Goal: Find specific page/section: Find specific page/section

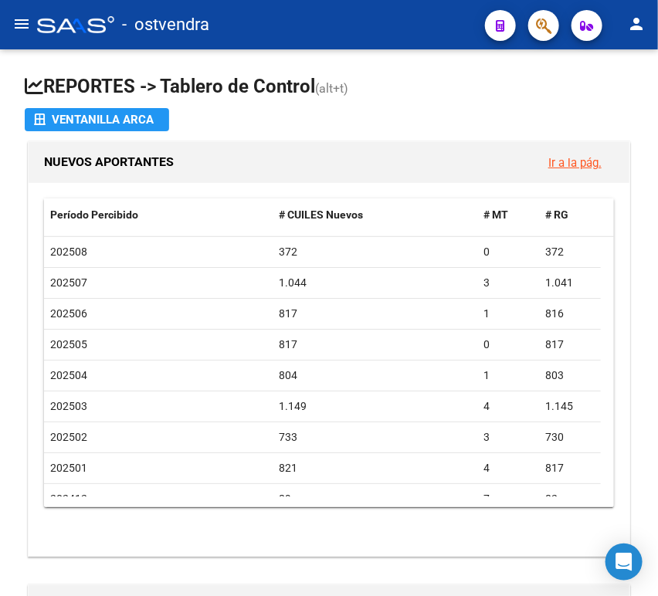
click at [19, 20] on mat-icon "menu" at bounding box center [21, 24] width 19 height 19
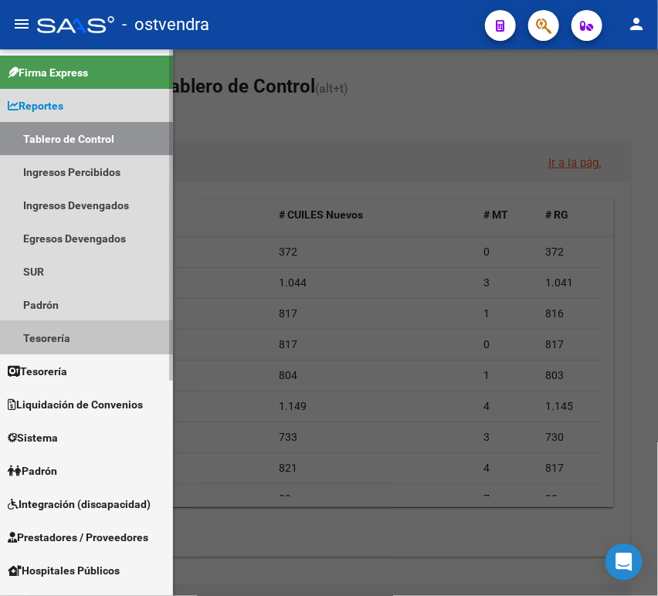
click at [66, 335] on link "Tesorería" at bounding box center [86, 337] width 173 height 33
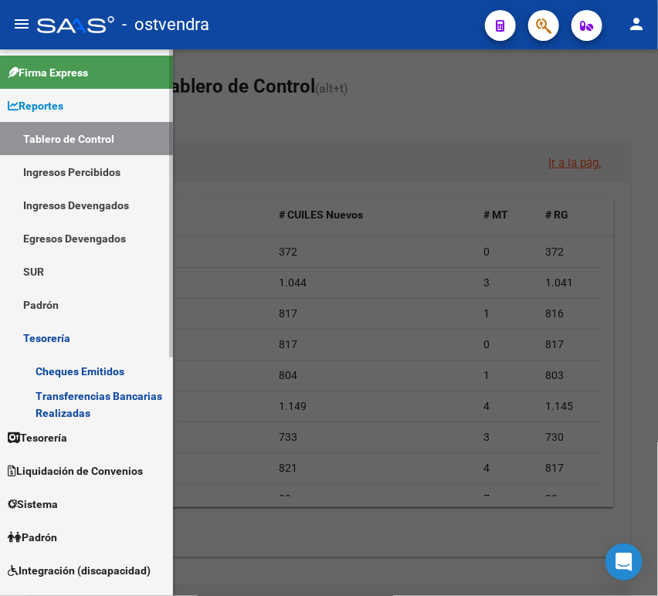
click at [72, 426] on link "Tesorería" at bounding box center [86, 437] width 173 height 33
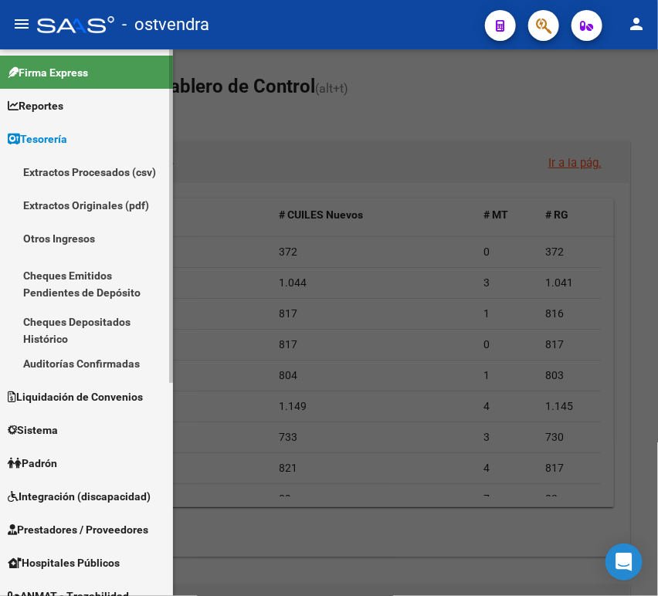
click at [72, 358] on link "Auditorías Confirmadas" at bounding box center [86, 363] width 173 height 33
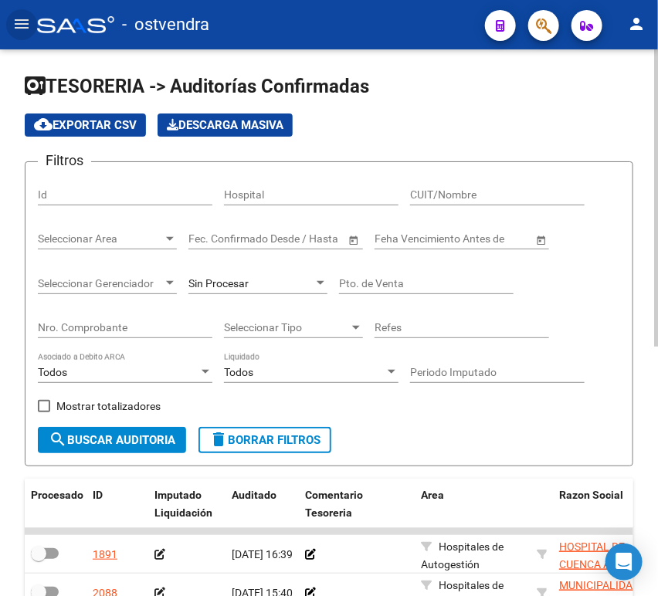
click at [124, 326] on input "Nro. Comprobante" at bounding box center [125, 327] width 175 height 13
click at [430, 194] on input "CUIT/Nombre" at bounding box center [497, 194] width 175 height 13
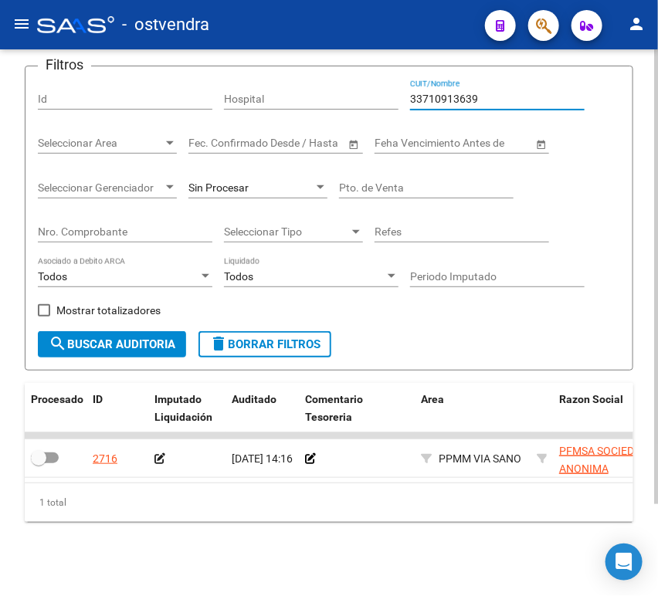
type input "33710913639"
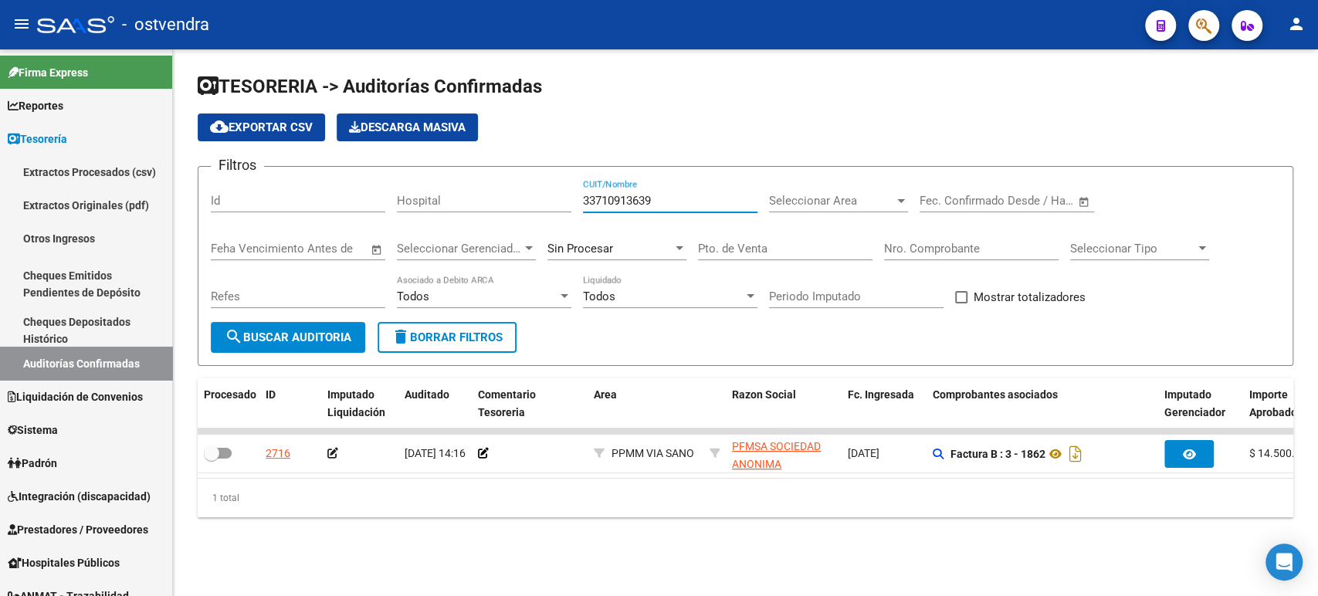
drag, startPoint x: 611, startPoint y: 198, endPoint x: 520, endPoint y: 199, distance: 90.4
click at [520, 199] on div "Filtros Id Hospital 33710913639 CUIT/Nombre Seleccionar Area Seleccionar Area S…" at bounding box center [746, 250] width 1070 height 143
